Goal: Transaction & Acquisition: Purchase product/service

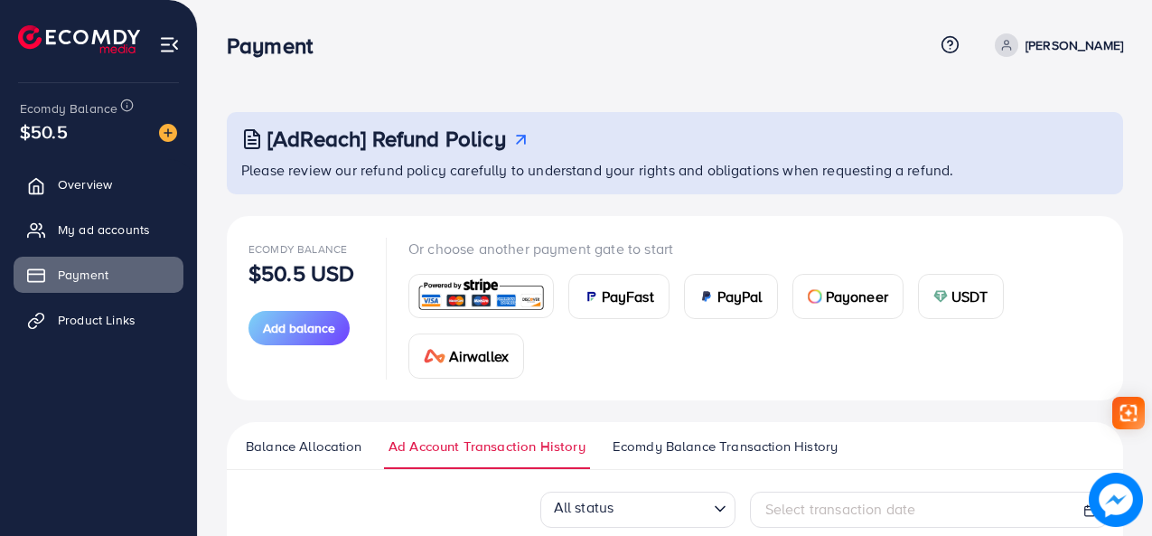
scroll to position [193, 0]
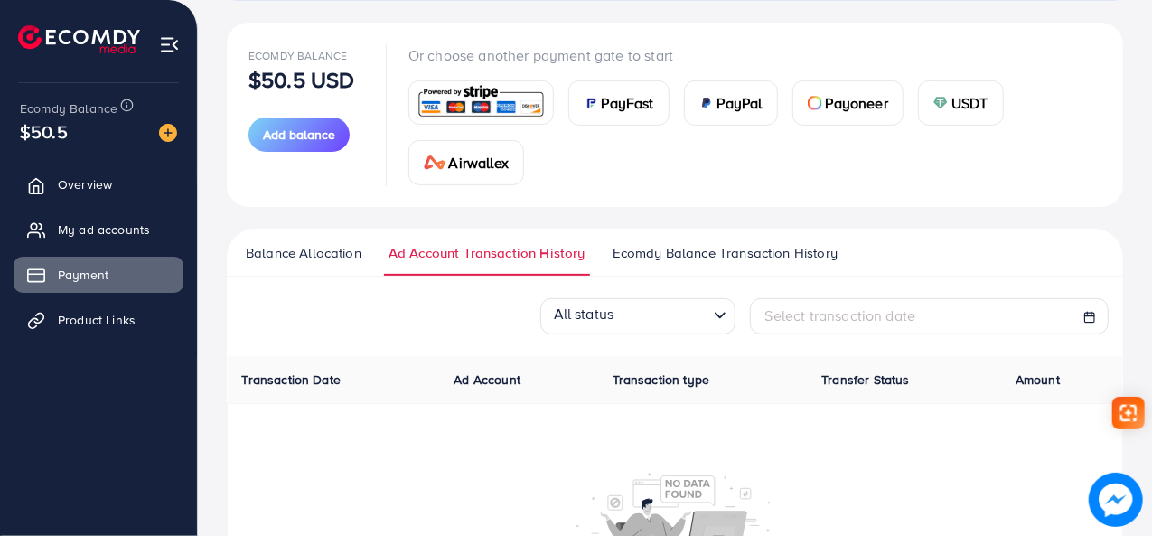
click at [345, 249] on span "Balance Allocation" at bounding box center [304, 253] width 116 height 20
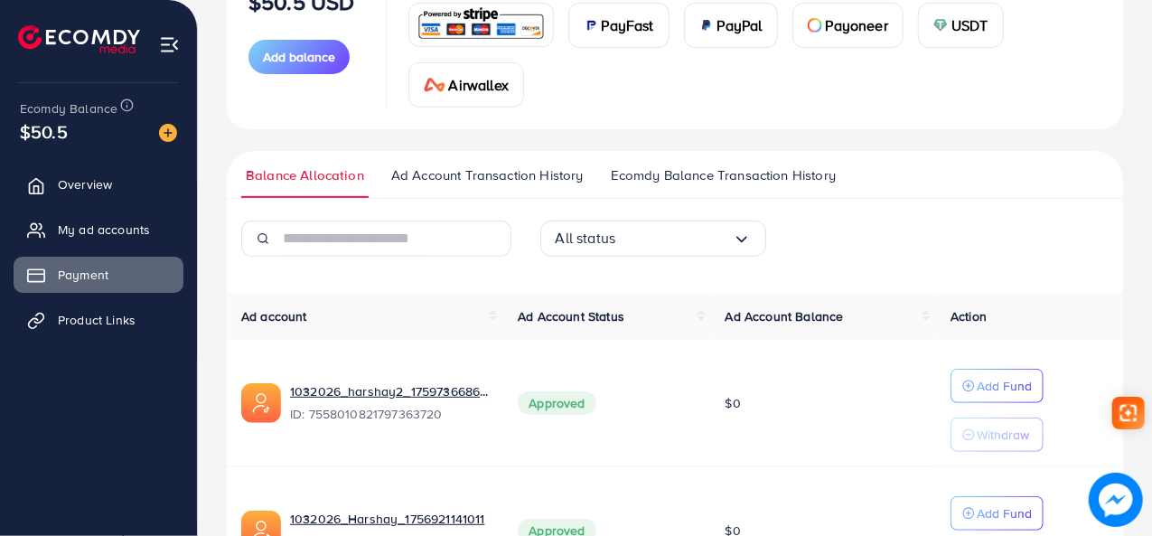
scroll to position [362, 0]
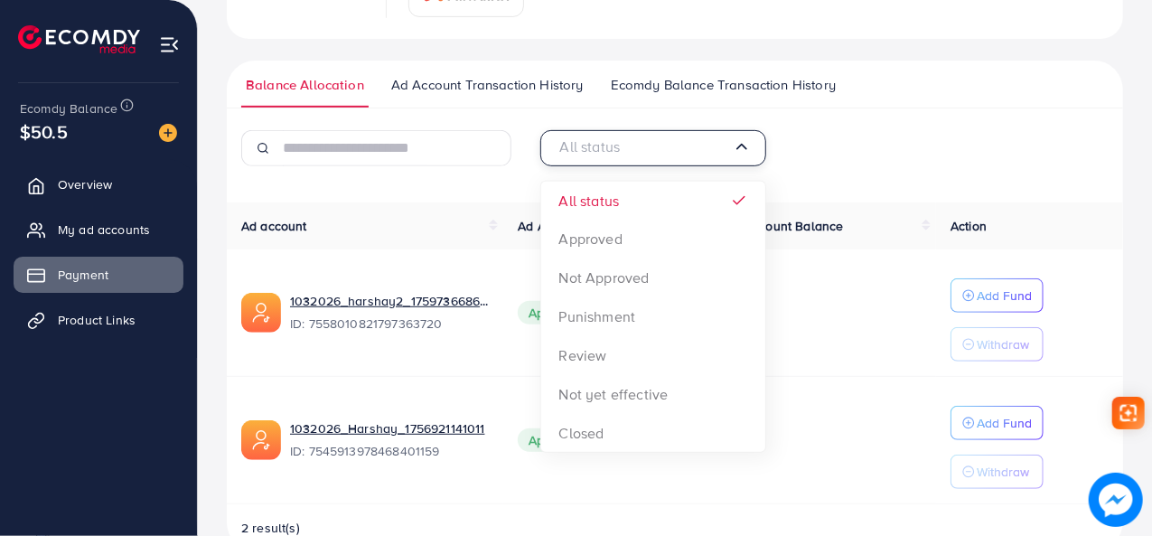
click at [671, 155] on input "Search for option" at bounding box center [644, 148] width 177 height 28
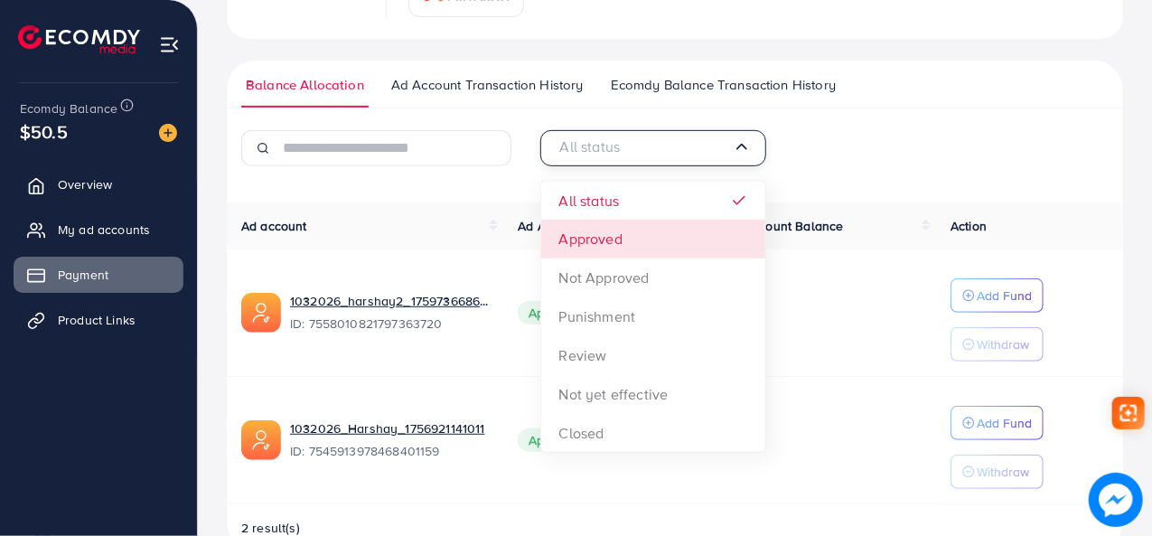
click at [647, 242] on div "All status Loading... All status Approved Not Approved Punishment Review Not ye…" at bounding box center [675, 341] width 897 height 422
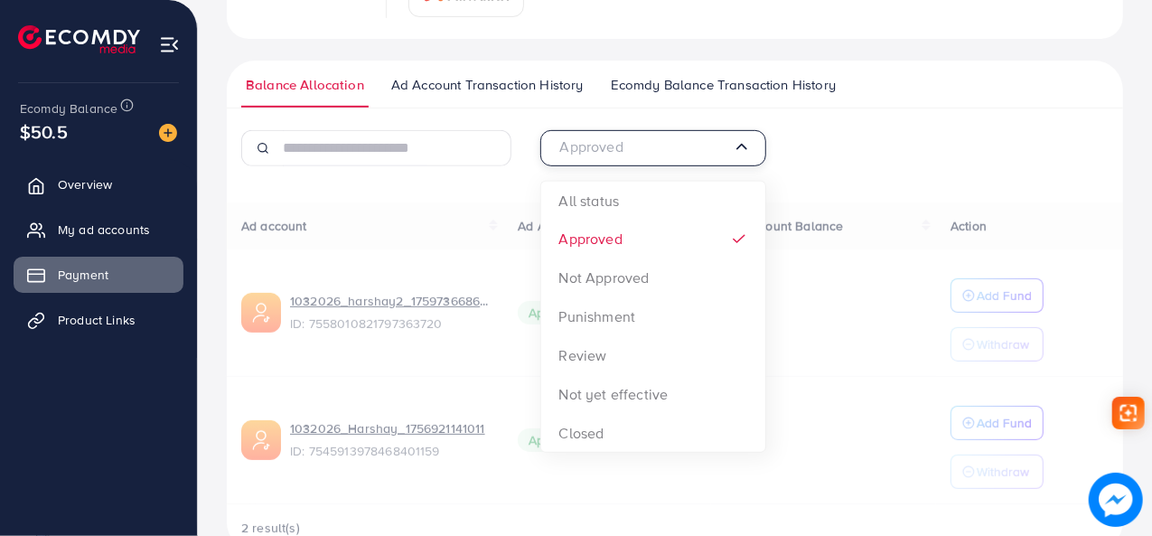
click at [680, 151] on input "Search for option" at bounding box center [644, 148] width 177 height 28
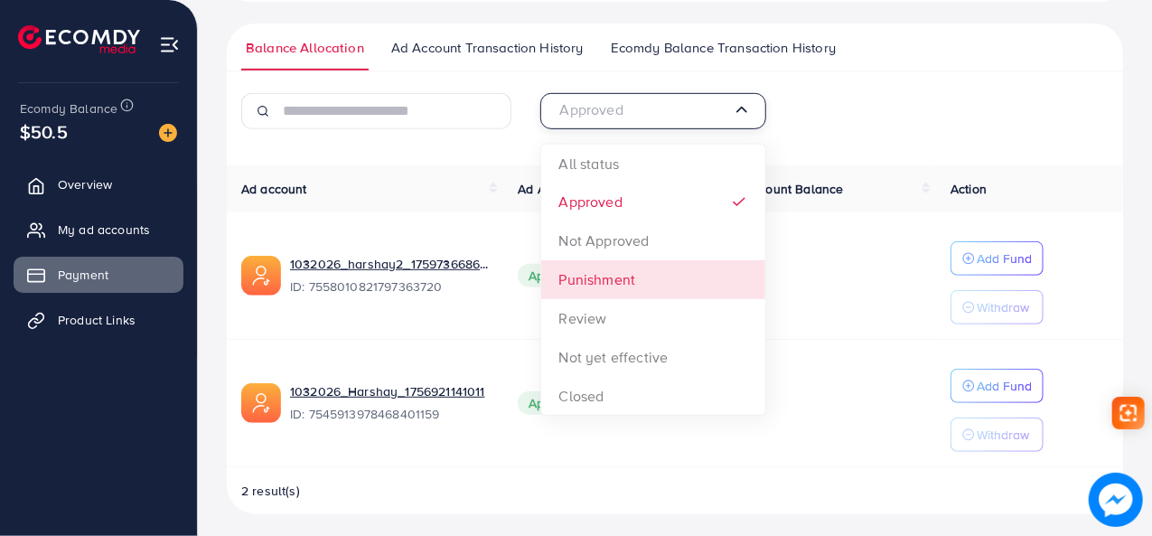
scroll to position [401, 0]
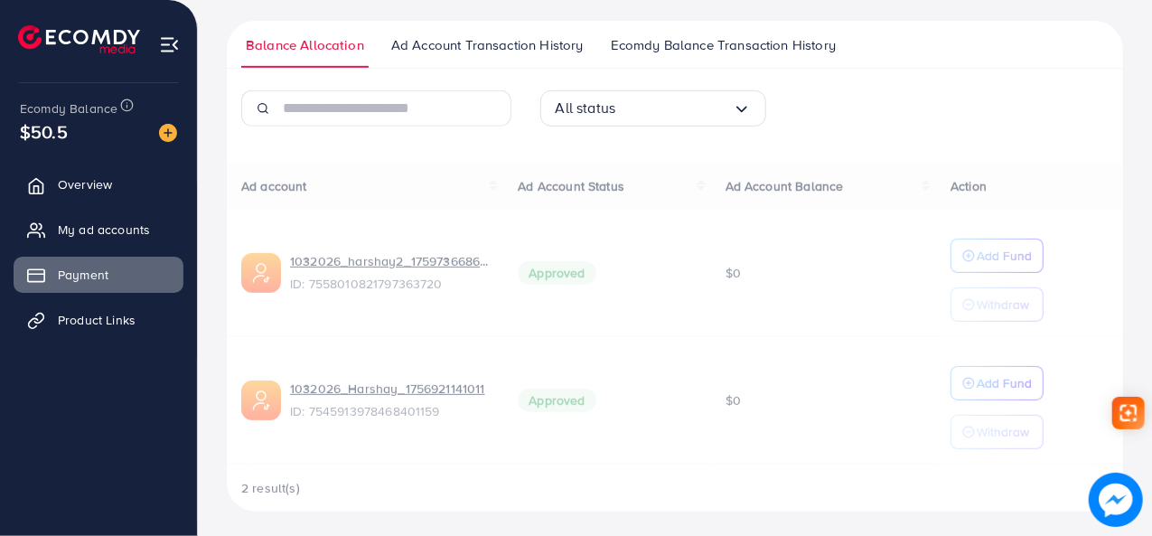
click at [657, 146] on div "All status Loading... All status Approved Not Approved Punishment Review Not ye…" at bounding box center [675, 301] width 897 height 422
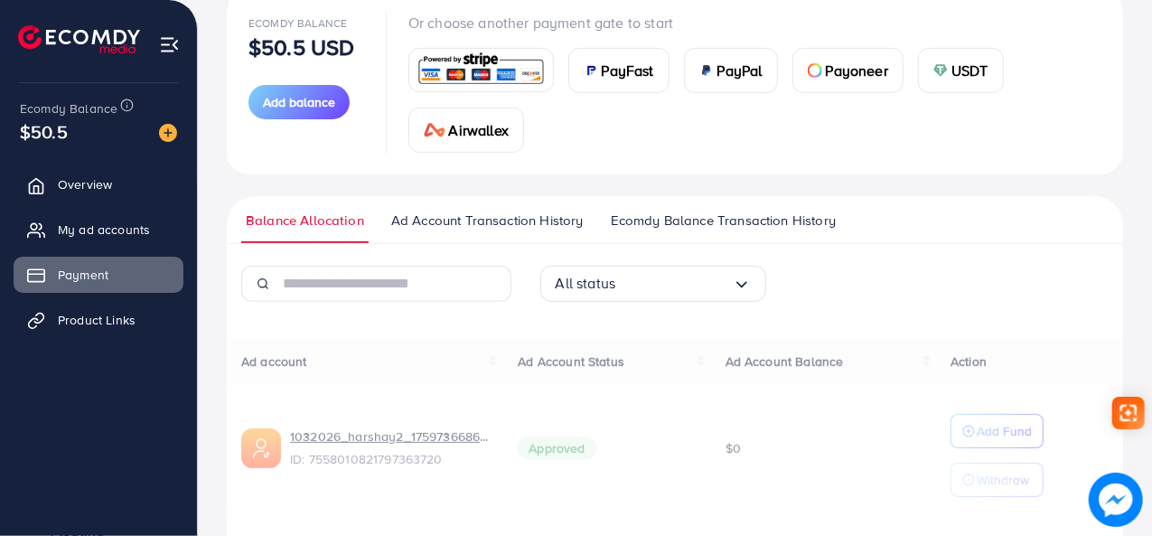
scroll to position [311, 0]
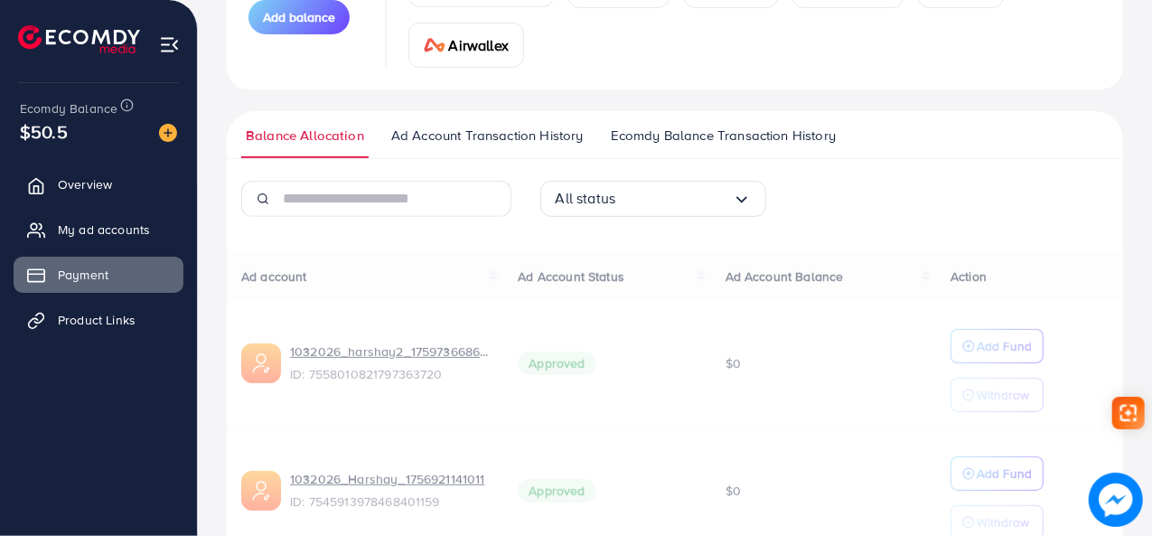
click at [484, 133] on span "Ad Account Transaction History" at bounding box center [487, 136] width 193 height 20
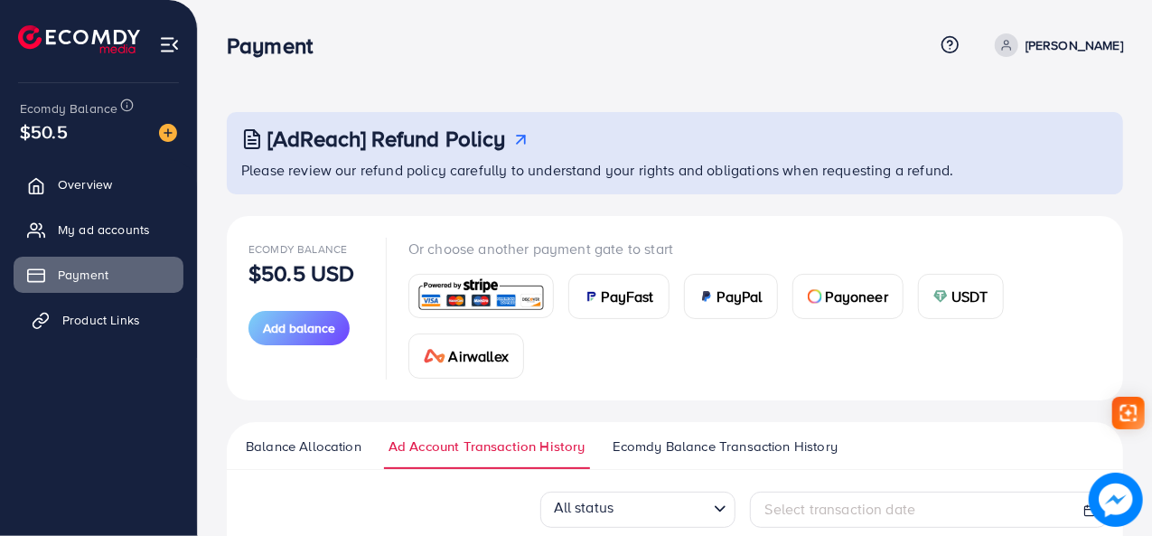
click at [101, 320] on span "Product Links" at bounding box center [101, 320] width 78 height 18
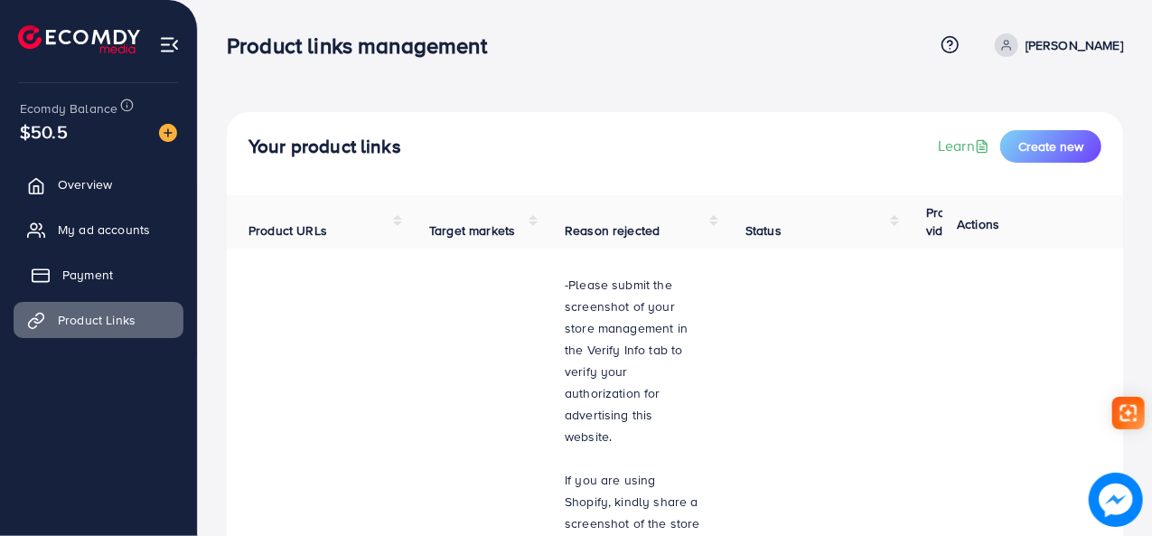
click at [92, 276] on span "Payment" at bounding box center [87, 275] width 51 height 18
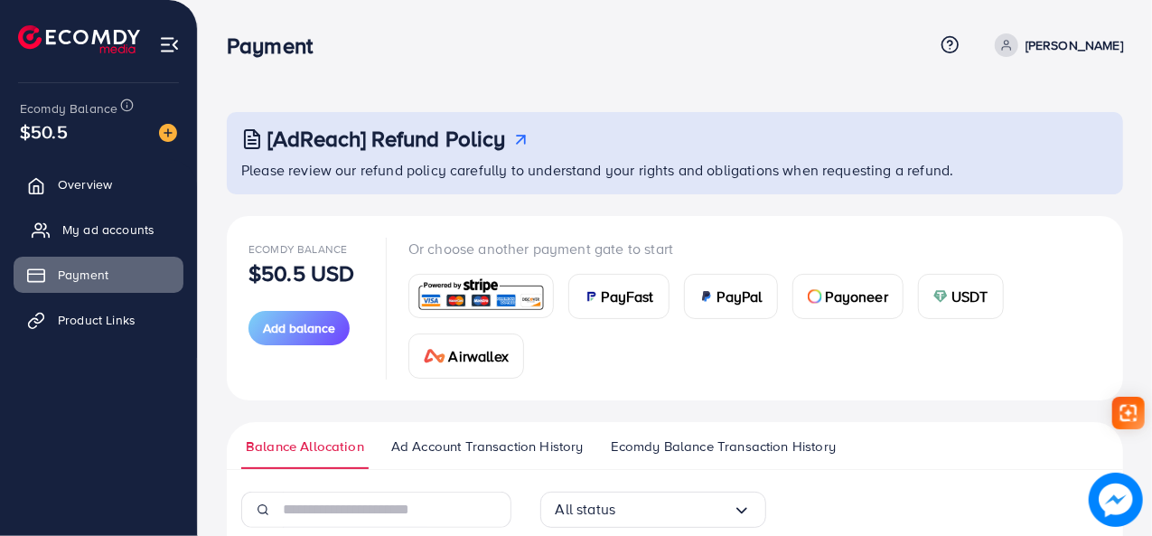
click at [121, 223] on span "My ad accounts" at bounding box center [108, 230] width 92 height 18
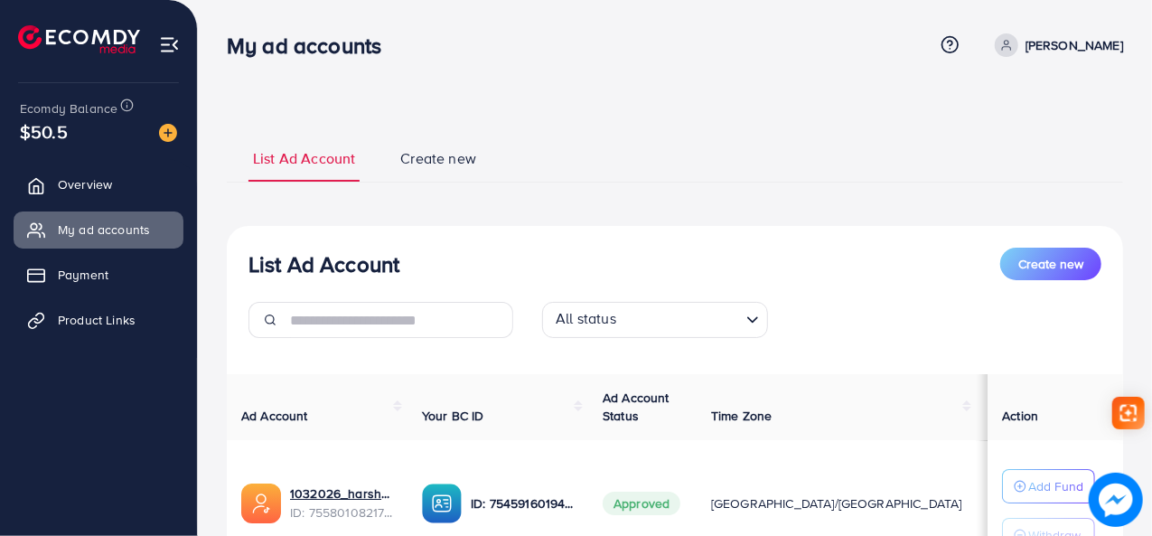
click at [165, 50] on img at bounding box center [169, 44] width 21 height 21
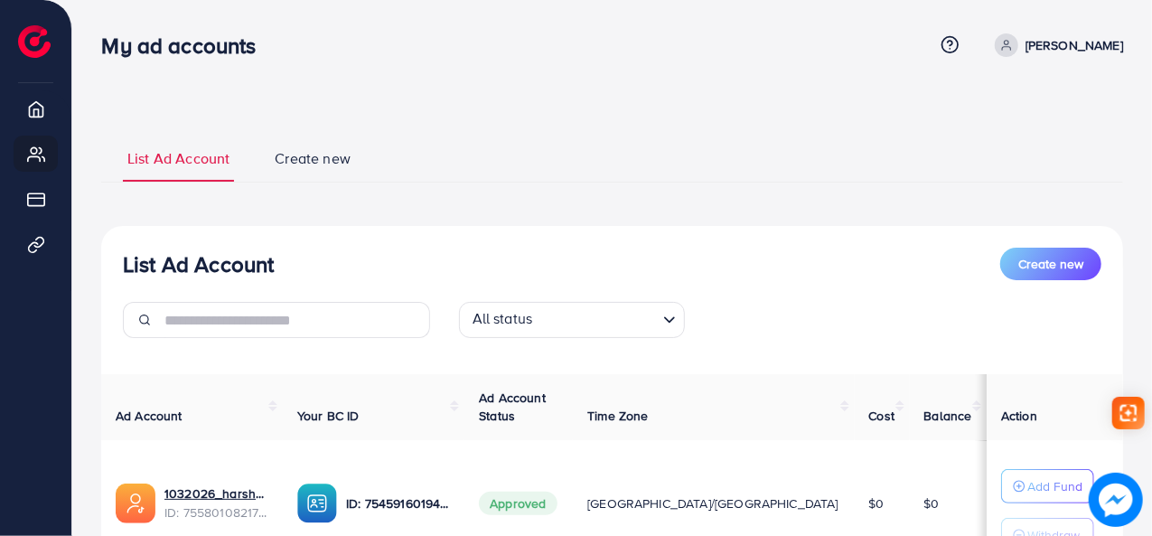
click at [1001, 47] on icon at bounding box center [1007, 45] width 13 height 13
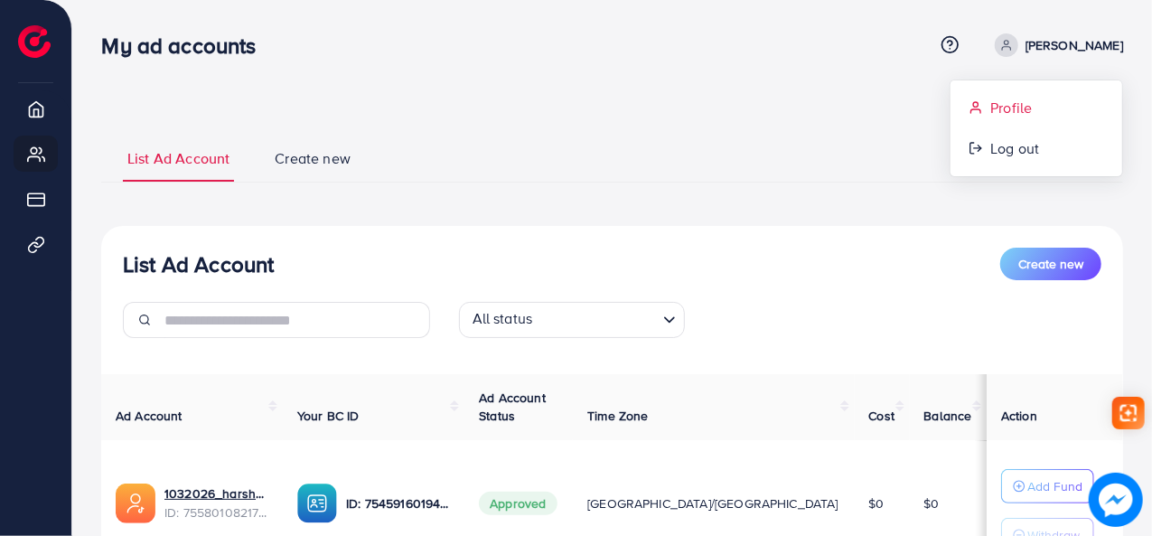
click at [967, 106] on link "Profile" at bounding box center [1037, 108] width 172 height 41
select select "********"
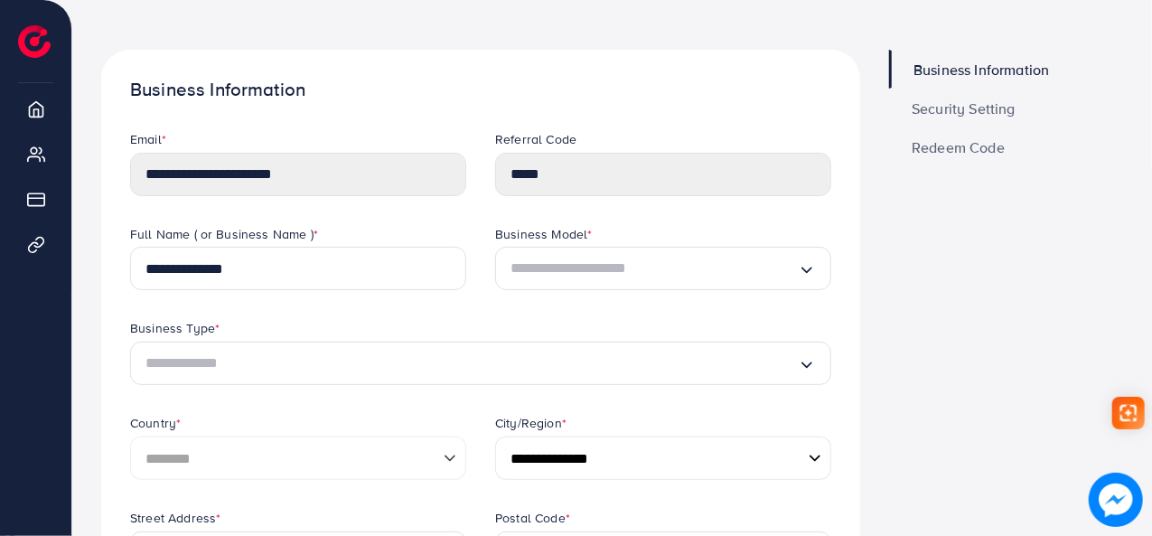
scroll to position [90, 0]
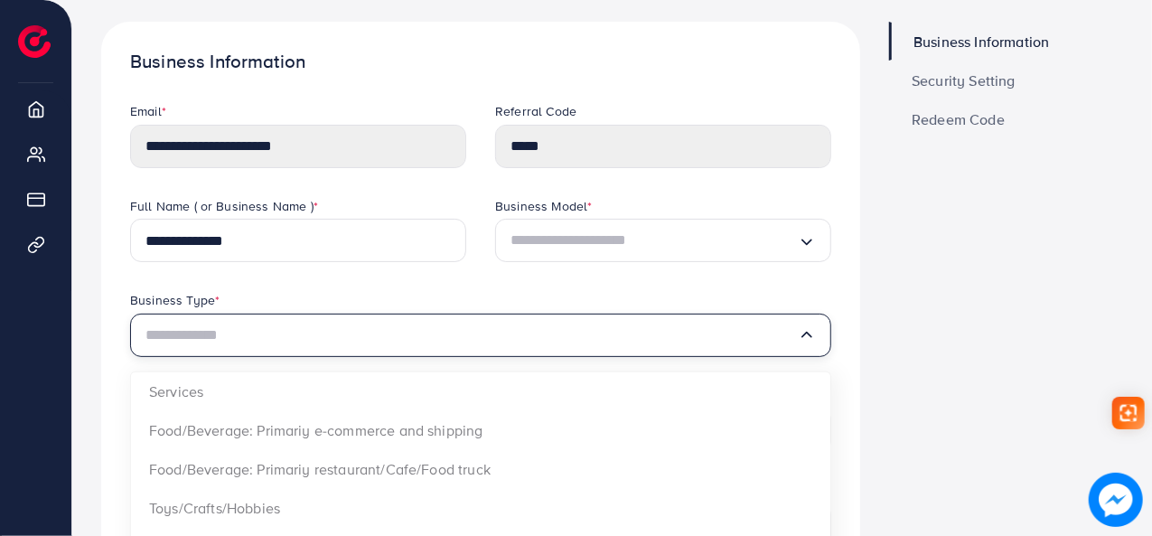
click at [416, 341] on input "Search for option" at bounding box center [472, 335] width 653 height 29
click at [405, 339] on input "Search for option" at bounding box center [472, 335] width 653 height 29
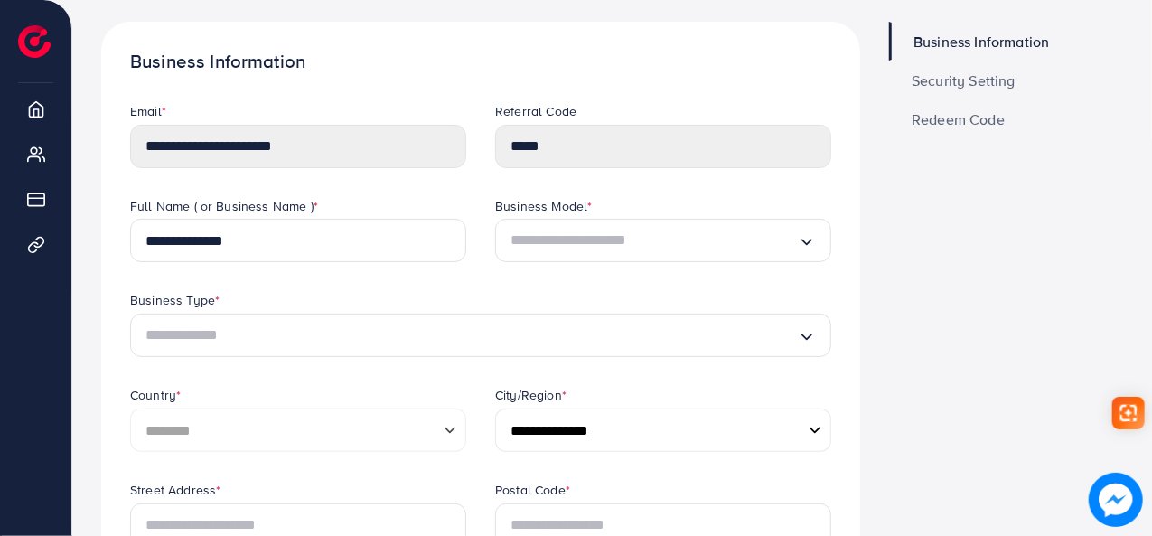
drag, startPoint x: 944, startPoint y: 265, endPoint x: 906, endPoint y: 261, distance: 38.1
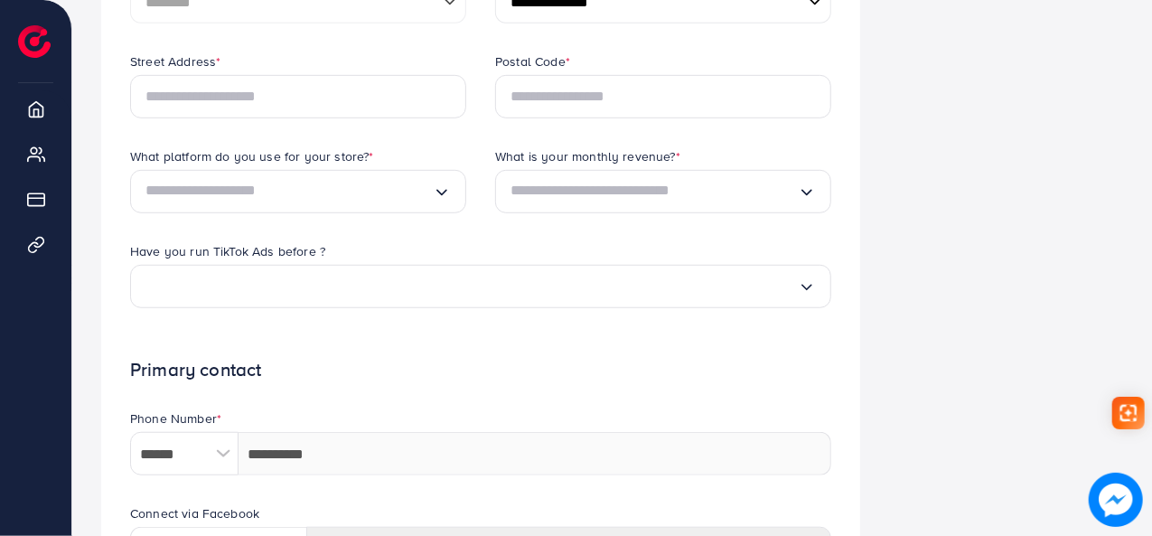
scroll to position [348, 0]
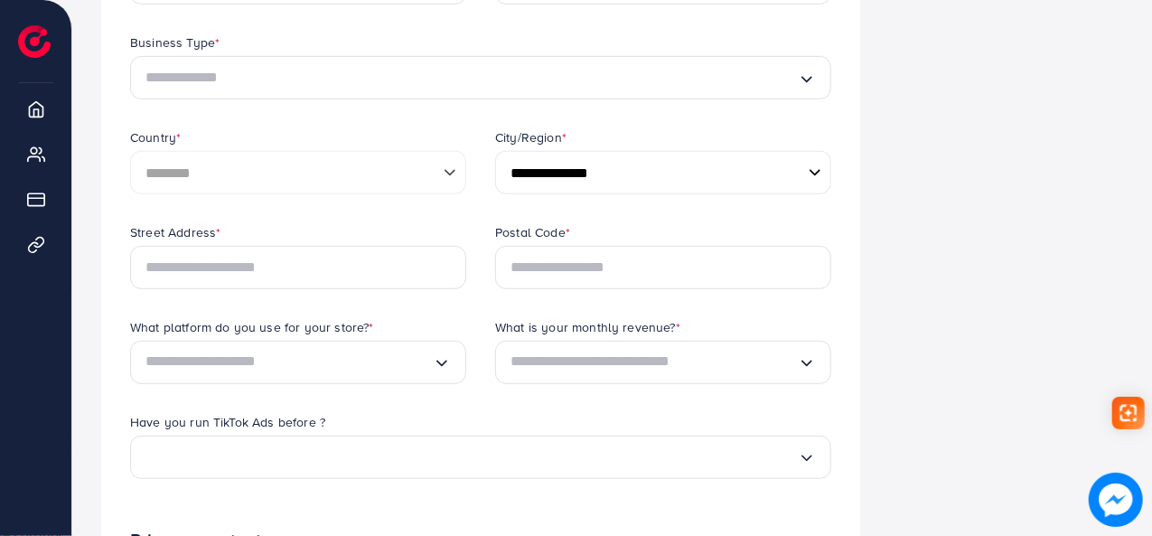
click at [307, 71] on input "Search for option" at bounding box center [472, 77] width 653 height 29
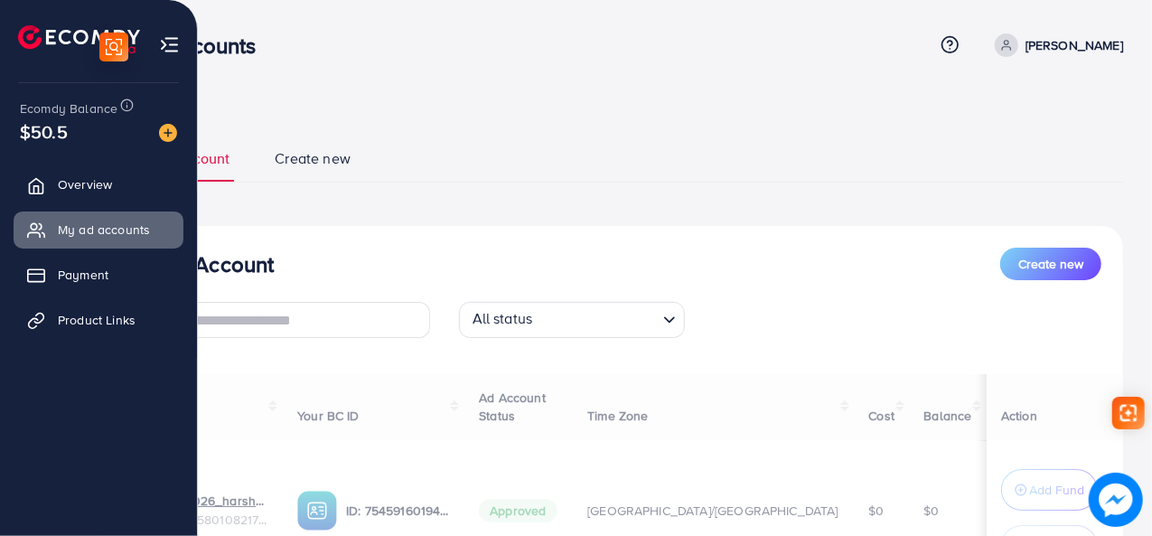
click at [53, 46] on img at bounding box center [79, 39] width 122 height 28
click at [54, 53] on img at bounding box center [79, 39] width 122 height 28
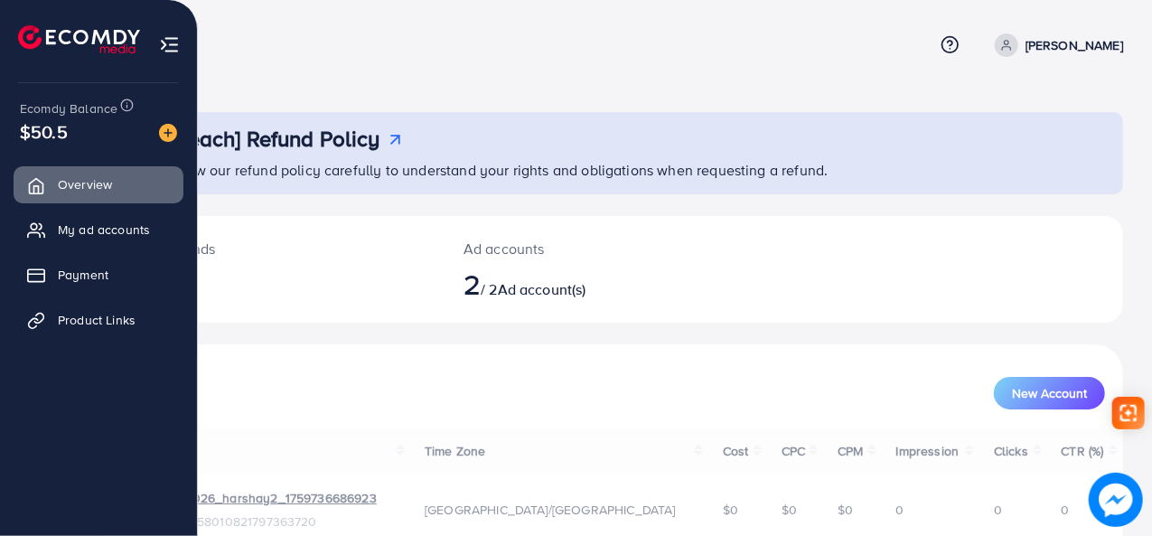
click at [178, 45] on img at bounding box center [169, 44] width 21 height 21
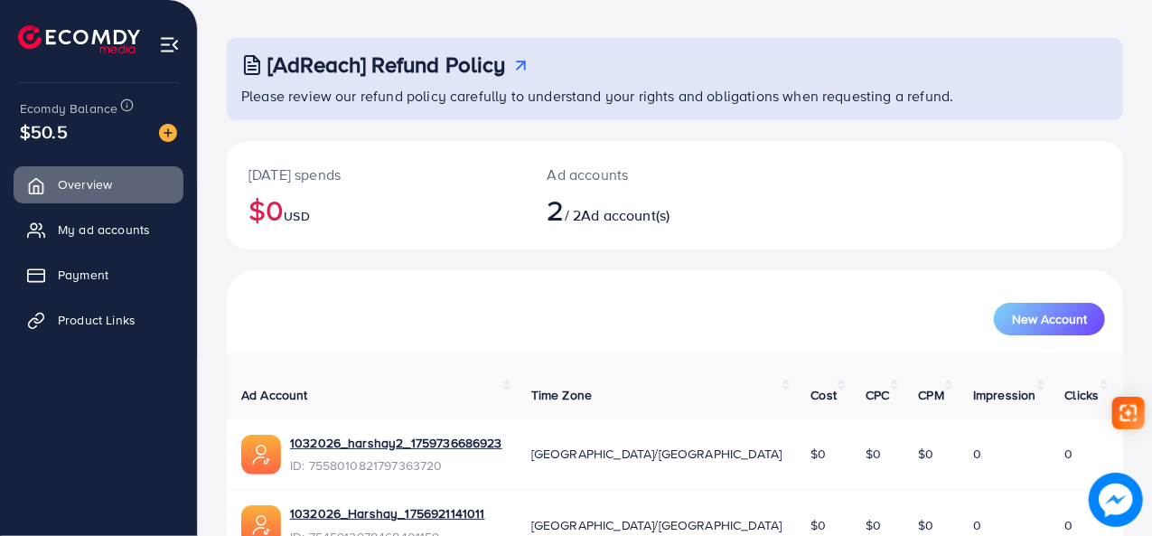
scroll to position [155, 0]
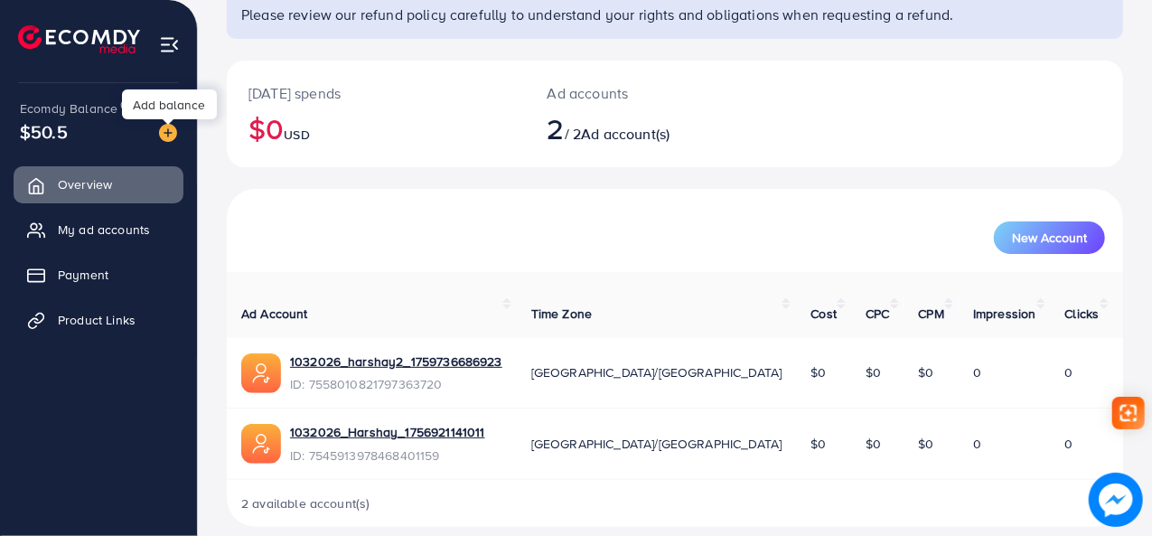
click at [169, 127] on img at bounding box center [168, 133] width 18 height 18
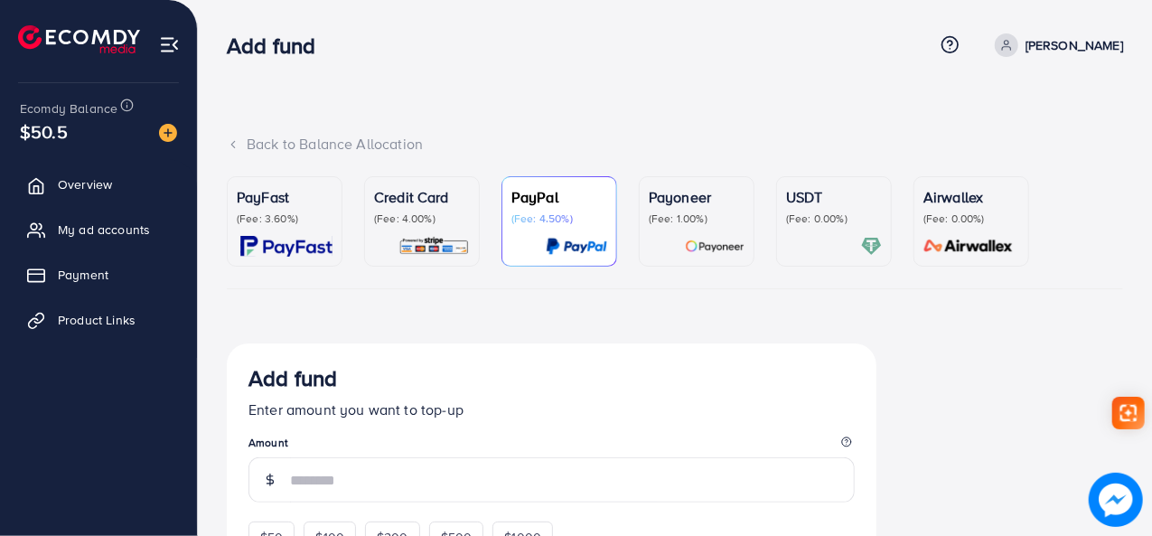
click at [417, 213] on p "(Fee: 4.00%)" at bounding box center [422, 219] width 96 height 14
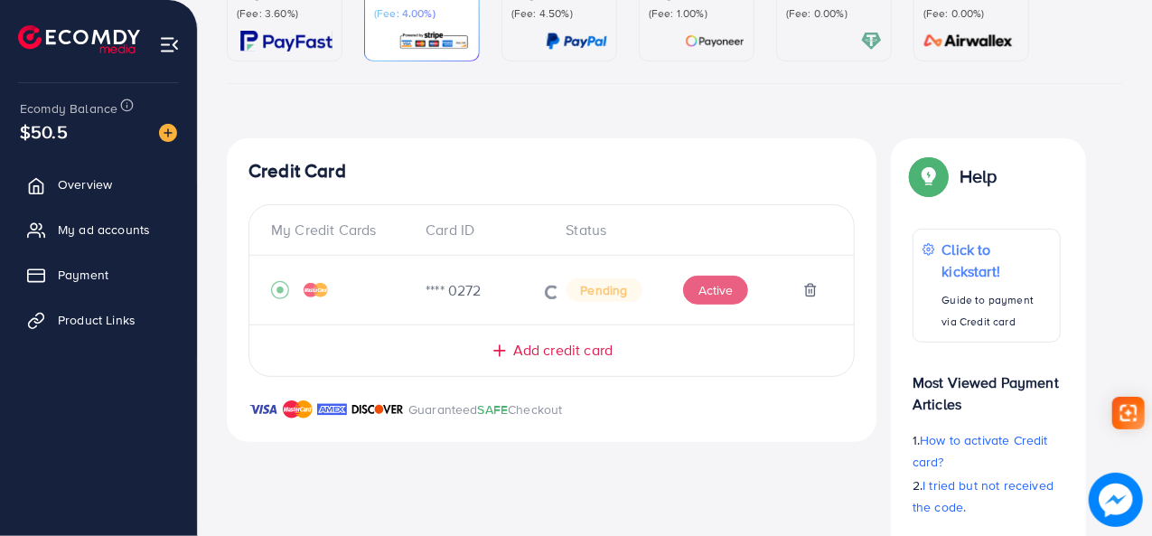
scroll to position [211, 0]
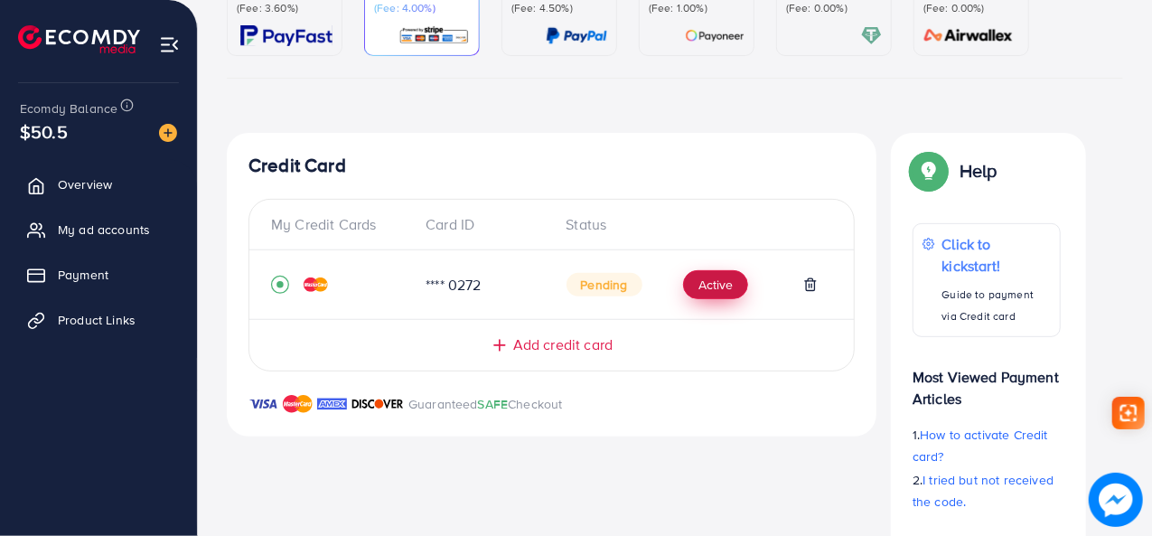
click at [717, 278] on button "Active" at bounding box center [715, 284] width 65 height 29
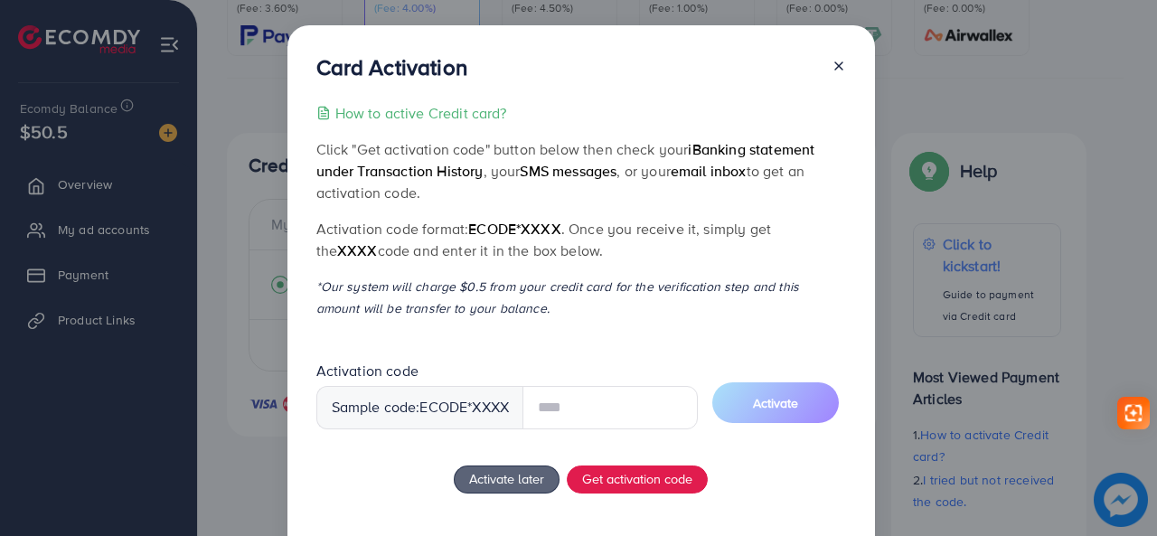
click at [570, 402] on input "text" at bounding box center [609, 407] width 175 height 43
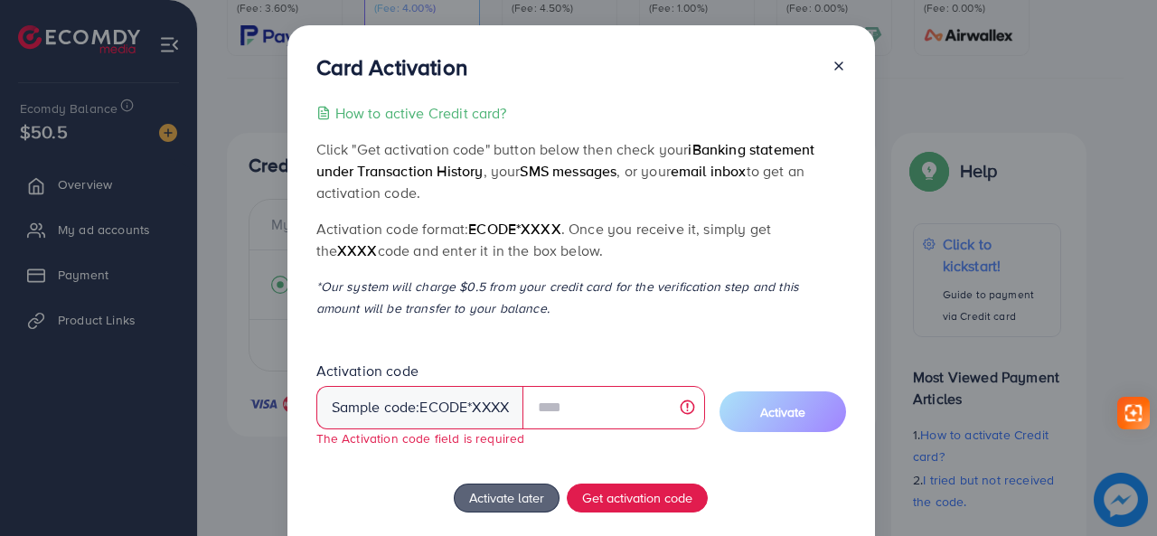
click at [456, 404] on span "ecode" at bounding box center [443, 407] width 48 height 21
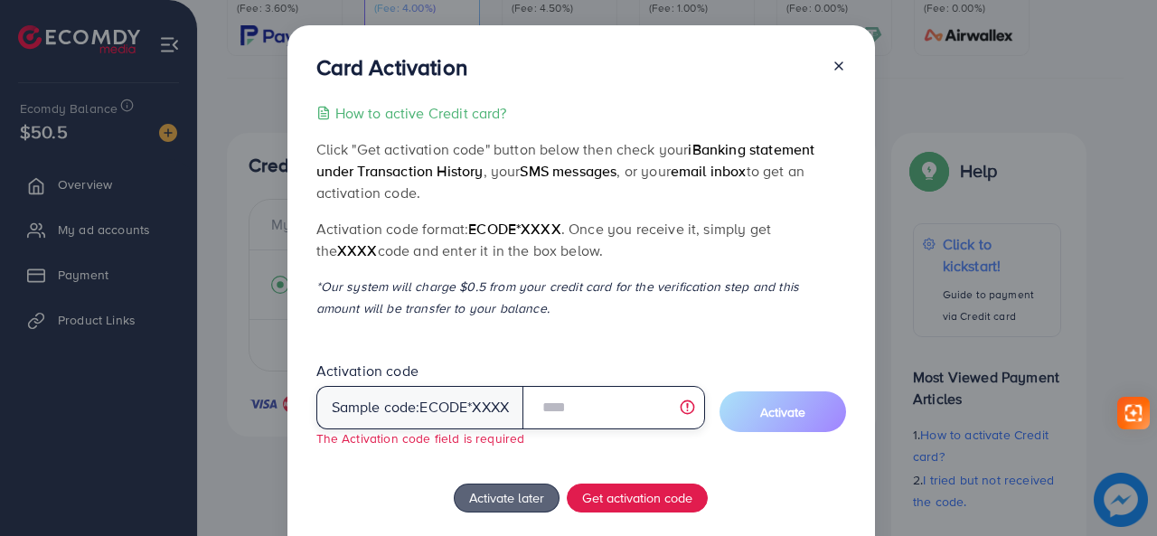
click at [566, 405] on input "text" at bounding box center [613, 407] width 182 height 43
click at [567, 405] on input "text" at bounding box center [613, 407] width 182 height 43
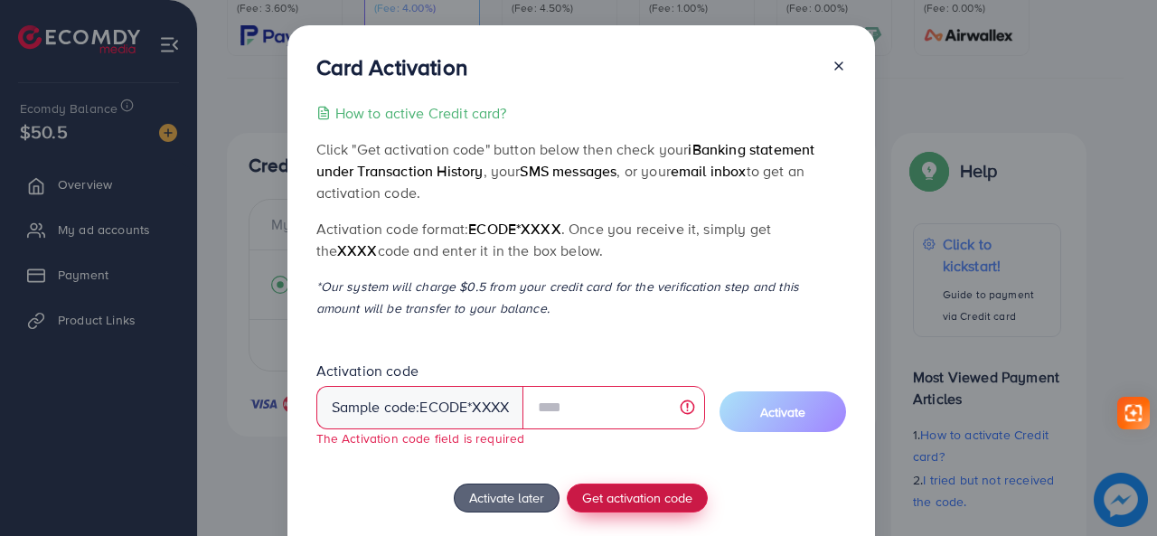
click at [615, 489] on span "Get activation code" at bounding box center [637, 497] width 110 height 19
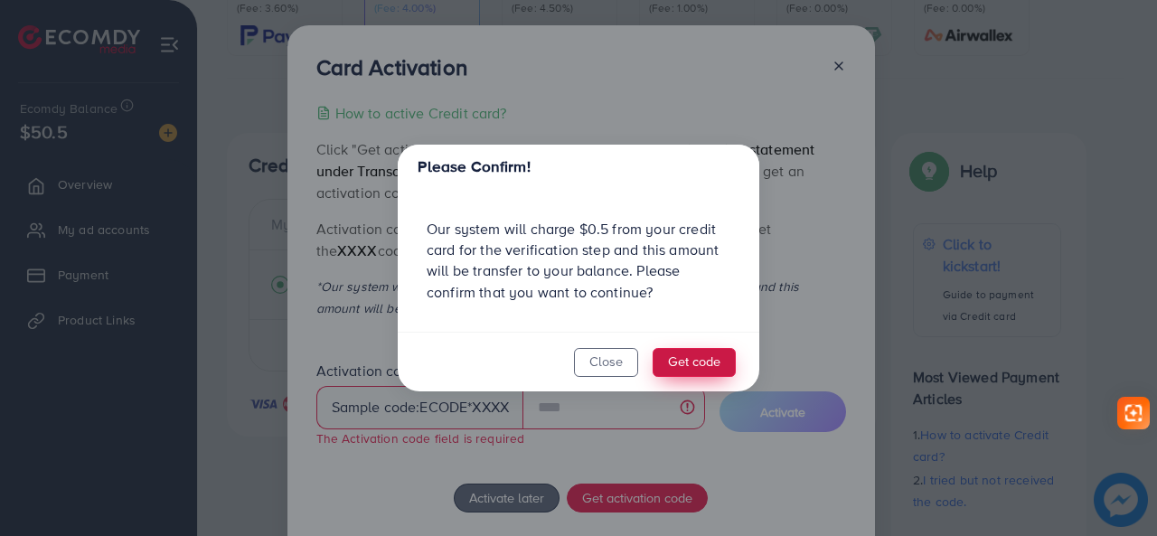
click at [671, 361] on button "Get code" at bounding box center [694, 362] width 83 height 29
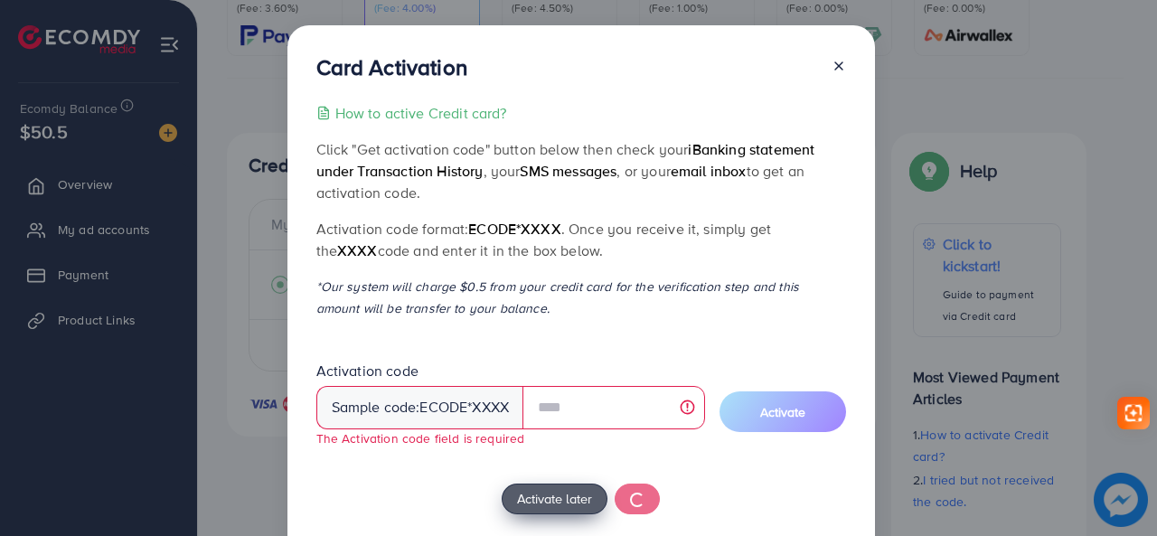
click at [517, 498] on span "Activate later" at bounding box center [554, 498] width 75 height 19
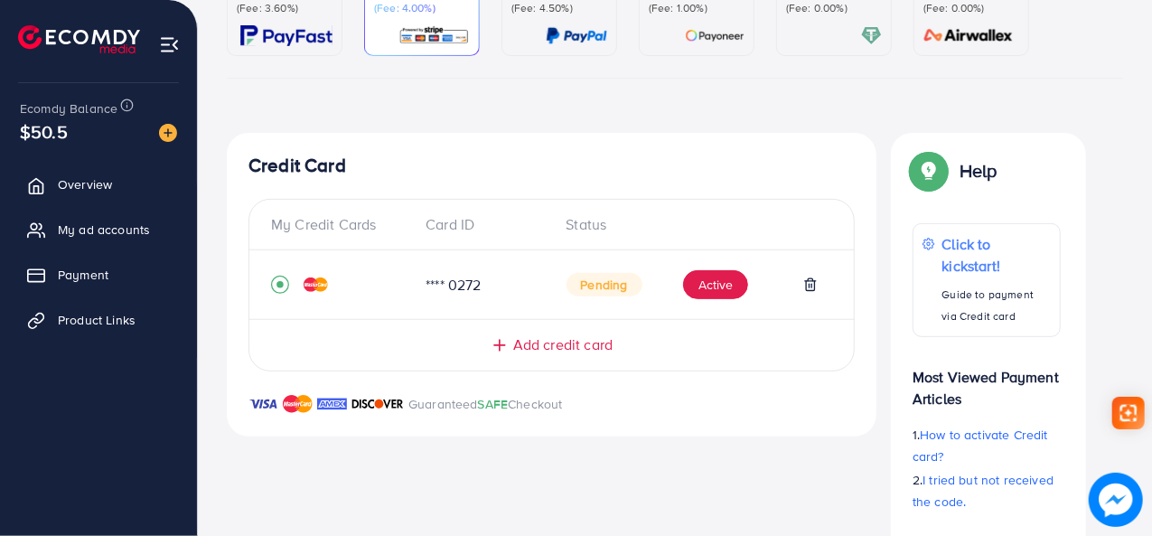
click at [727, 419] on div "Guaranteed SAFE Checkout" at bounding box center [552, 414] width 650 height 43
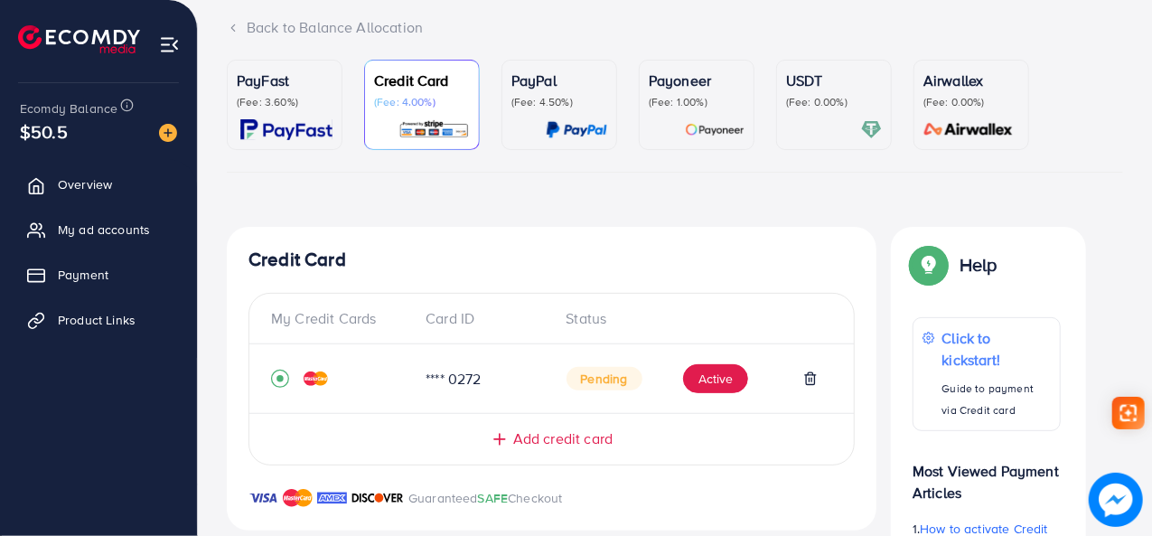
scroll to position [22, 0]
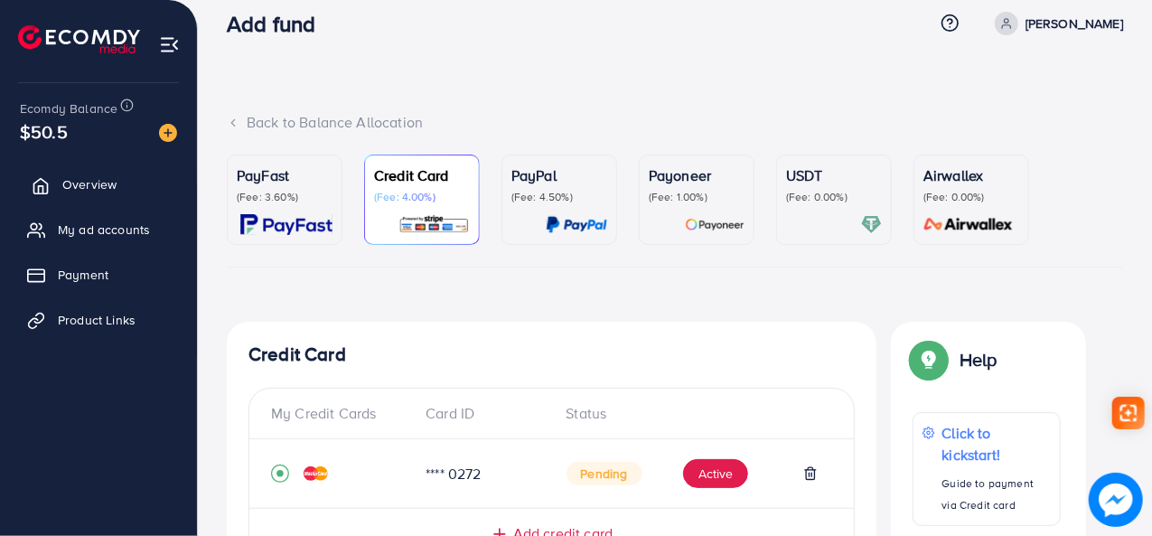
click at [100, 191] on span "Overview" at bounding box center [89, 184] width 54 height 18
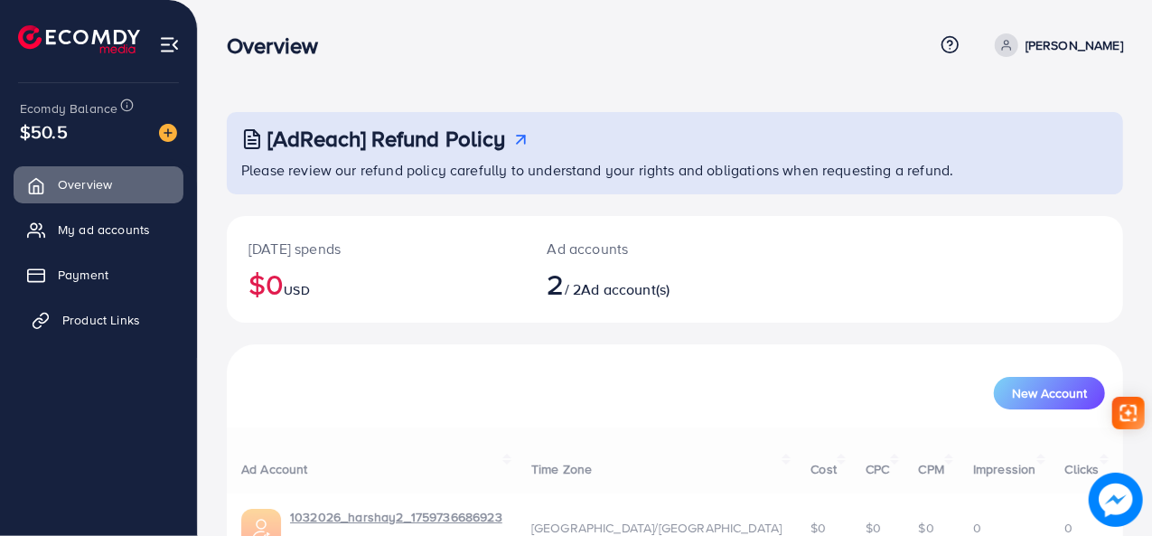
click at [123, 323] on span "Product Links" at bounding box center [101, 320] width 78 height 18
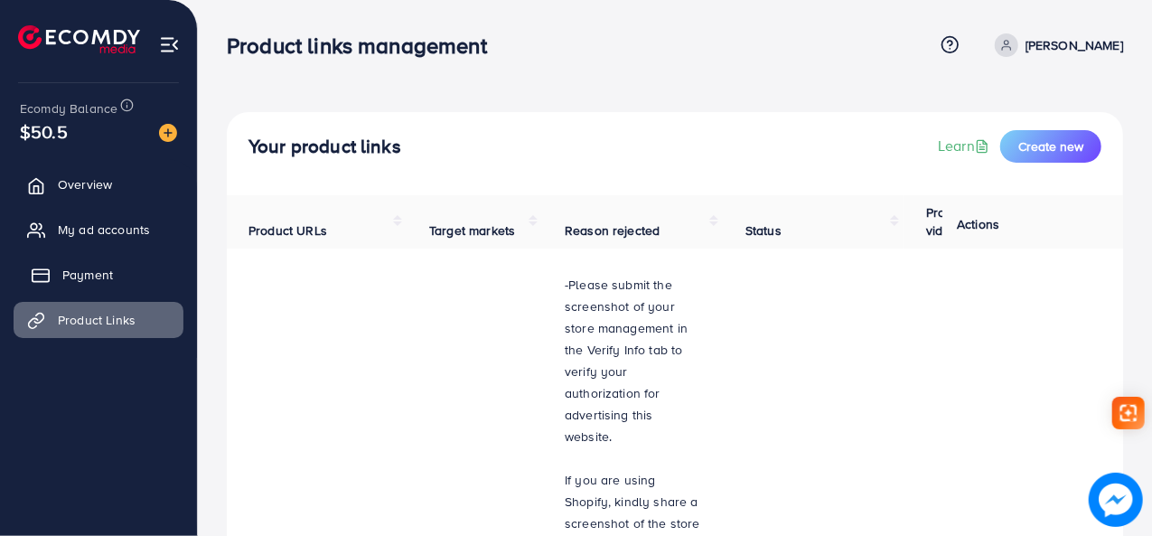
click at [103, 286] on link "Payment" at bounding box center [99, 275] width 170 height 36
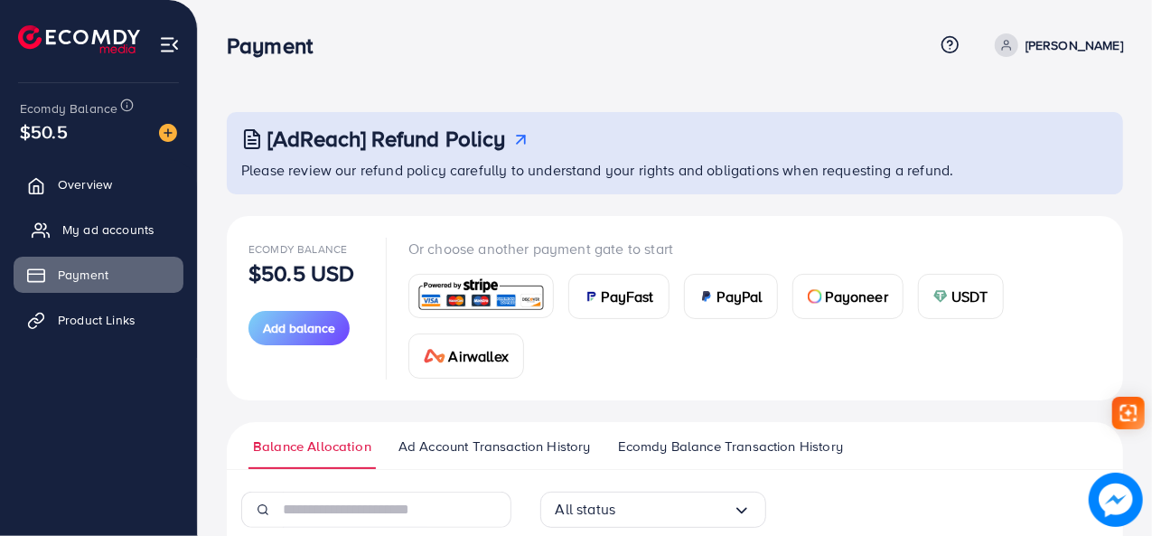
click at [101, 243] on link "My ad accounts" at bounding box center [99, 230] width 170 height 36
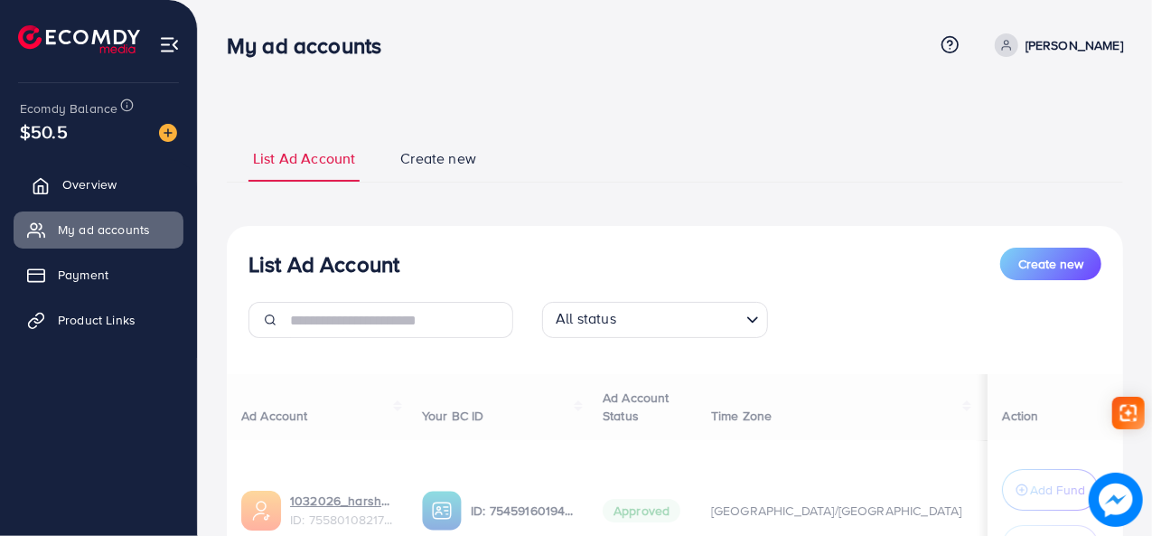
click at [137, 192] on link "Overview" at bounding box center [99, 184] width 170 height 36
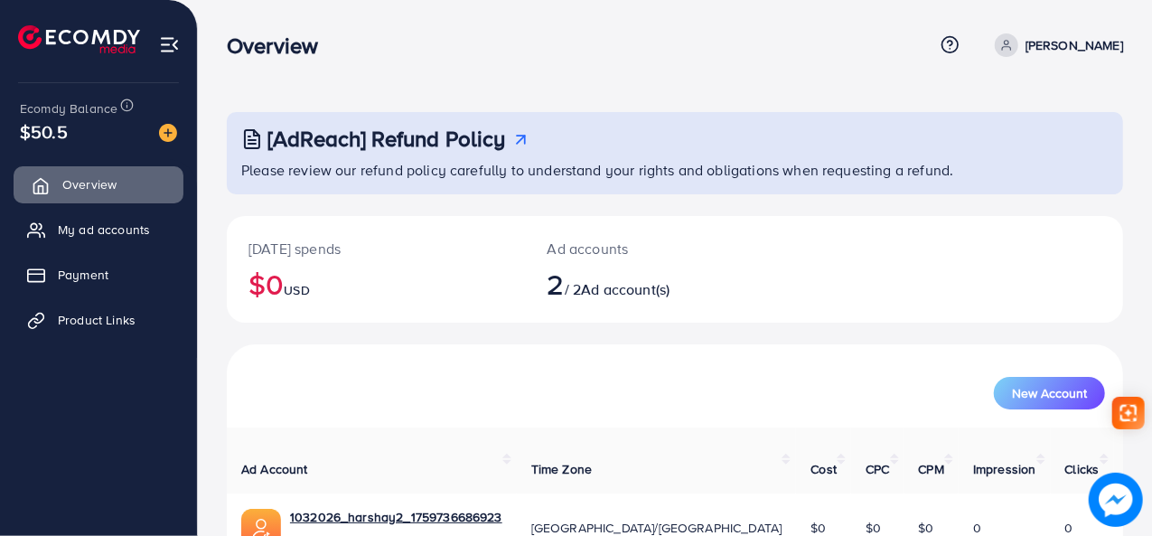
click at [136, 192] on link "Overview" at bounding box center [99, 184] width 170 height 36
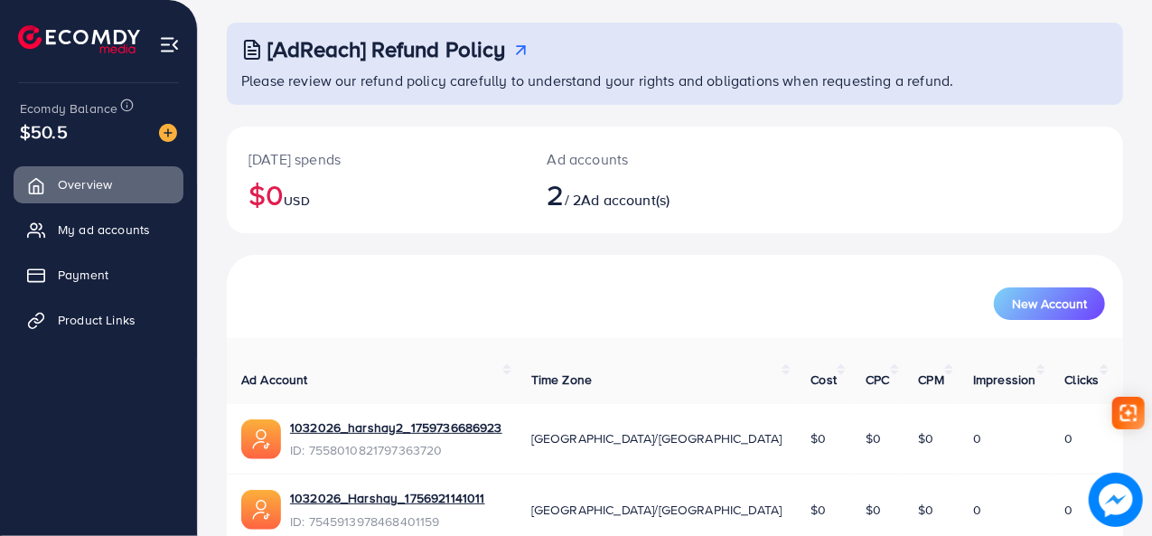
scroll to position [155, 0]
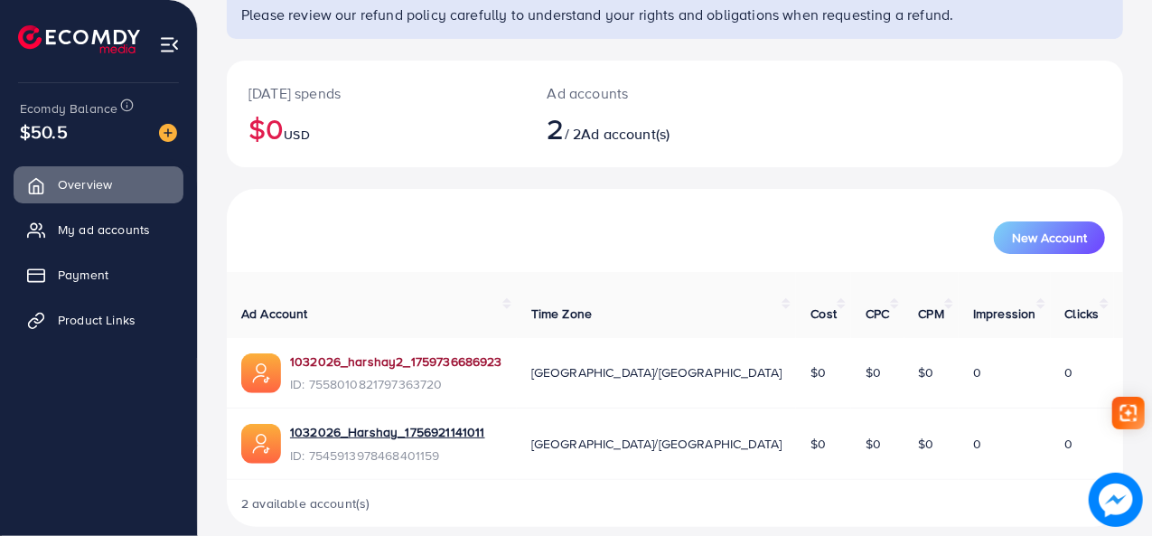
click at [381, 353] on link "1032026_harshay2_1759736686923" at bounding box center [396, 362] width 212 height 18
click at [446, 353] on link "1032026_harshay2_1759736686923" at bounding box center [396, 362] width 212 height 18
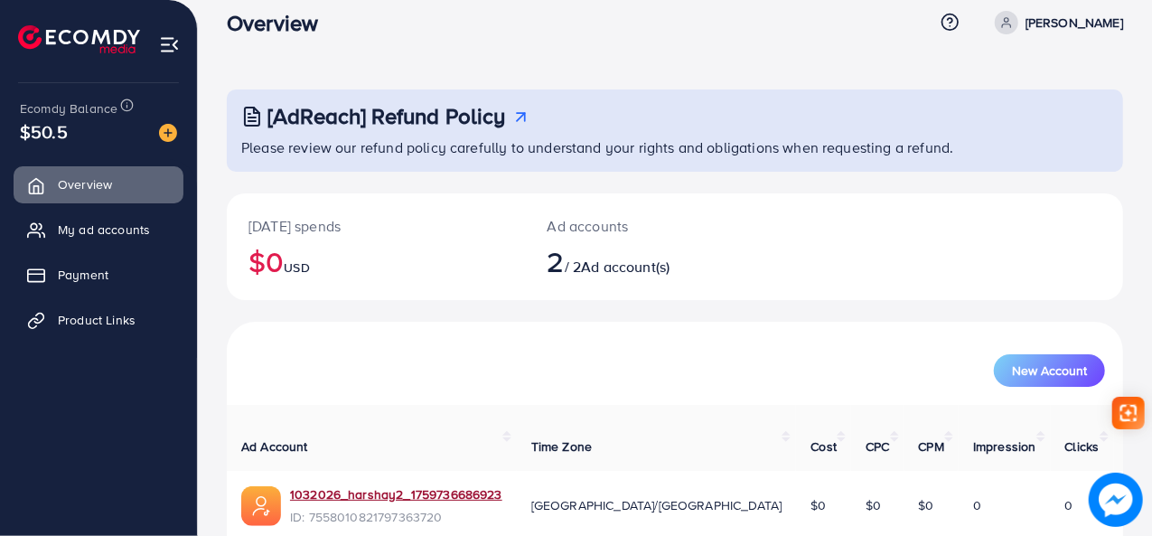
scroll to position [72, 0]
